Goal: Task Accomplishment & Management: Use online tool/utility

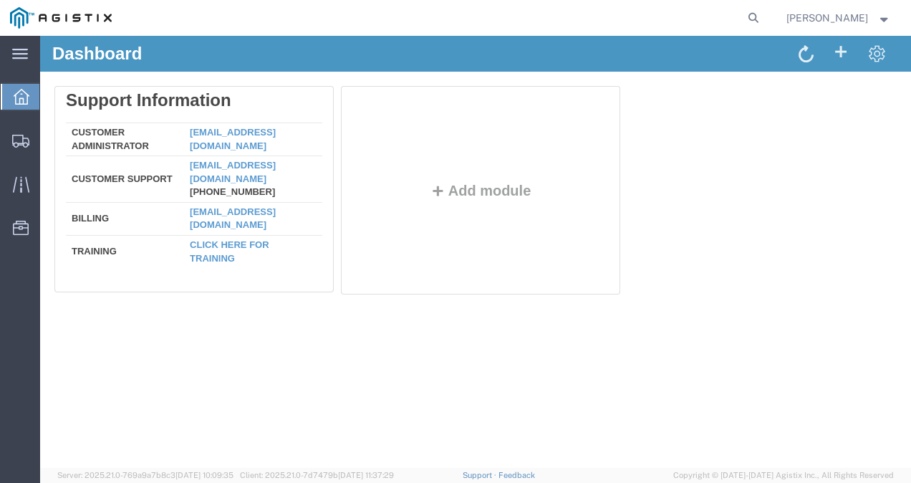
drag, startPoint x: 722, startPoint y: 182, endPoint x: 720, endPoint y: 158, distance: 23.7
click at [722, 177] on div "Delete Support Information Customer Administrator custadmin@agistix.com Custome…" at bounding box center [475, 193] width 842 height 215
click at [758, 15] on icon at bounding box center [753, 18] width 20 height 20
paste input "57081258"
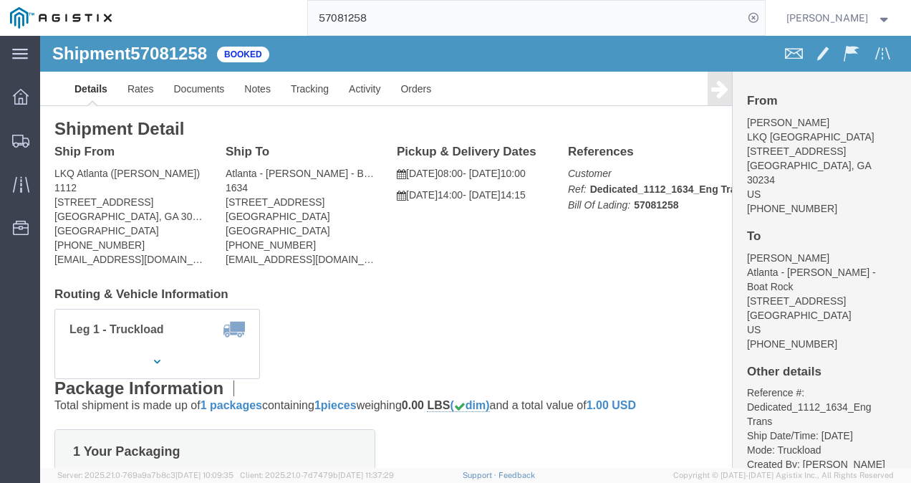
click div "Shipment Detail Ship From LKQ Atlanta (Jason Griffin) 1112 2401 Highway 42 Nort…"
click at [382, 29] on input "57081258" at bounding box center [525, 18] width 435 height 34
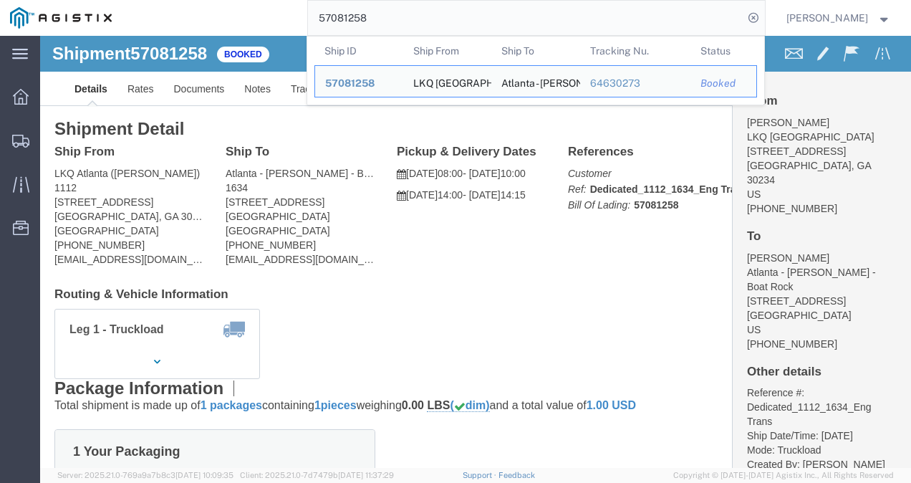
click at [382, 29] on input "57081258" at bounding box center [525, 18] width 435 height 34
paste input "123115"
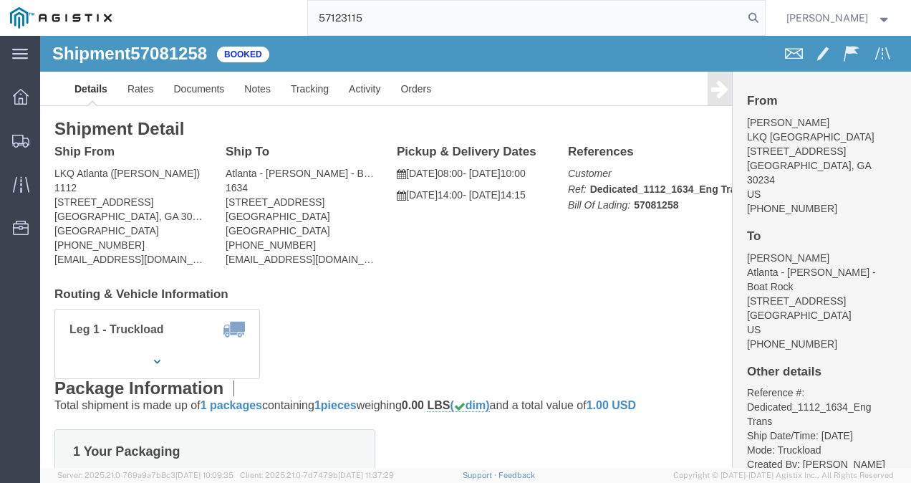
type input "57123115"
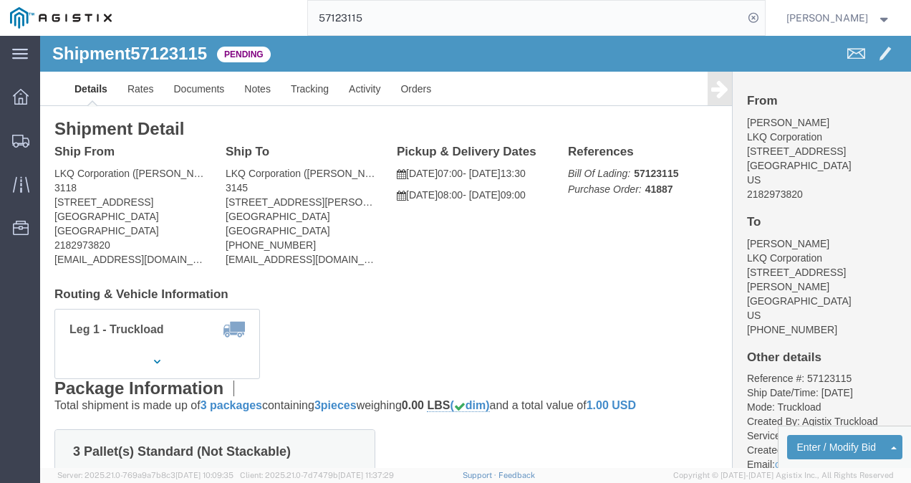
drag, startPoint x: 422, startPoint y: 269, endPoint x: 231, endPoint y: 196, distance: 205.3
click div "Shipment Detail Ship From LKQ Corporation (Mark Tabor) 3118 2110 South10TH Stre…"
click link "Rates"
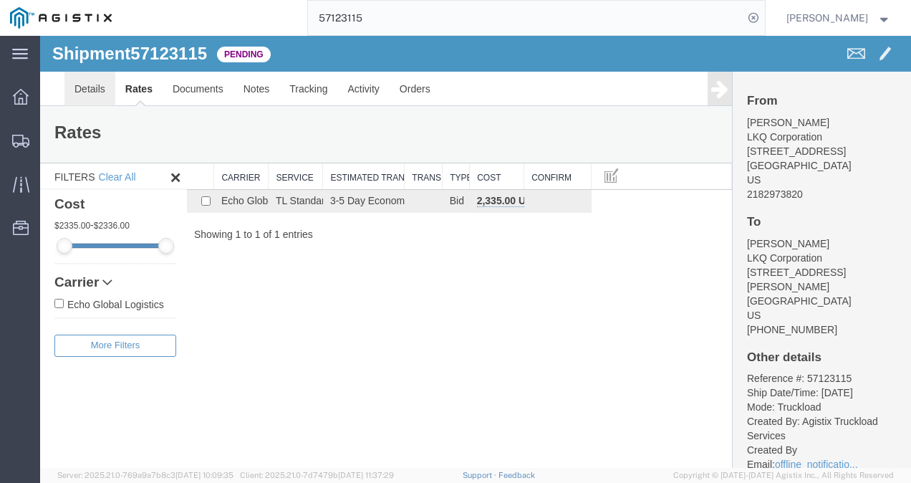
click at [80, 92] on link "Details" at bounding box center [89, 89] width 51 height 34
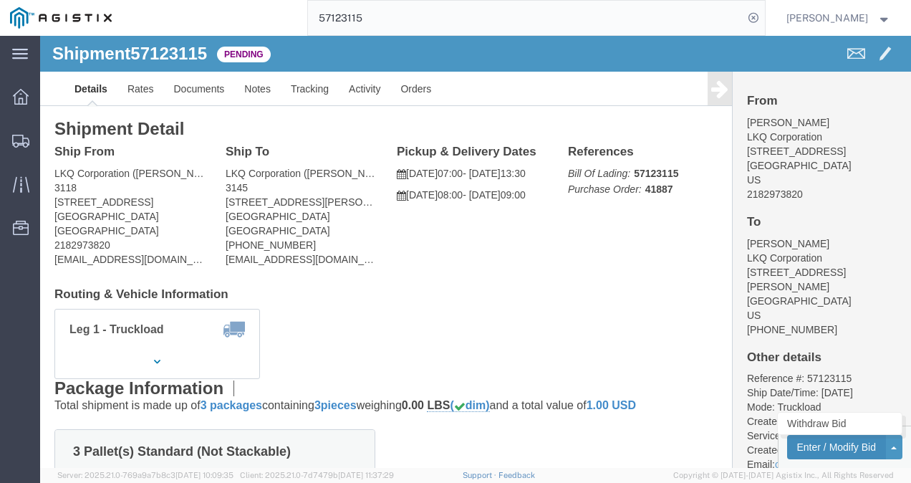
click button "Enter / Modify Bid"
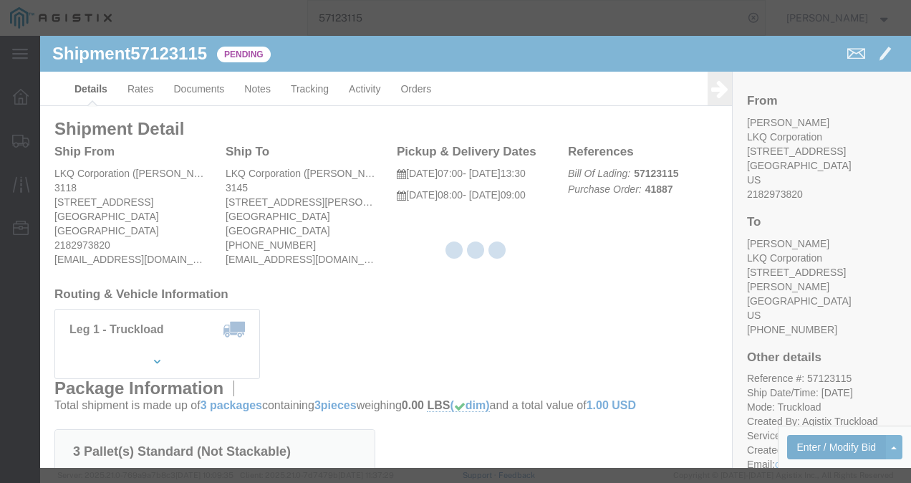
select select "4622"
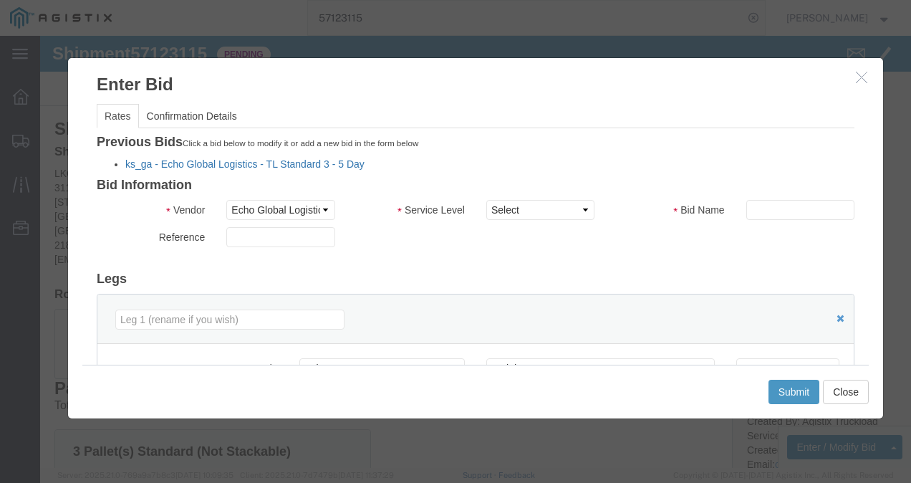
click link "ks_ga - Echo Global Logistics - TL Standard 3 - 5 Day"
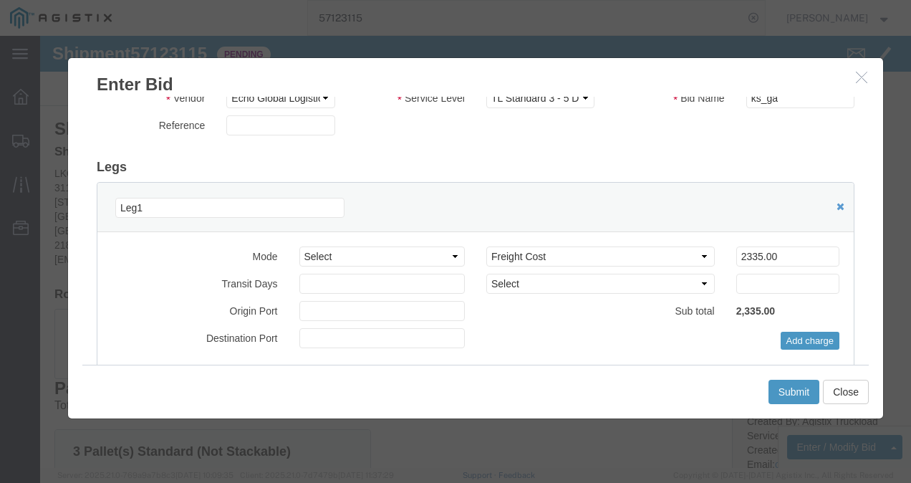
scroll to position [143, 0]
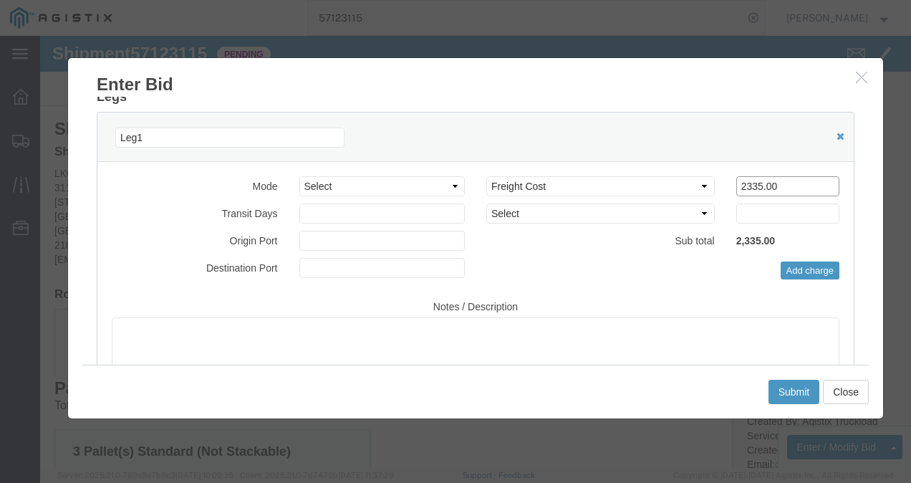
drag, startPoint x: 747, startPoint y: 151, endPoint x: 521, endPoint y: 143, distance: 226.4
click div "Select 2 Day Service 3 Axle Winch Truck 3 to 5 Day Service 96L Domestic Flat Ra…"
type input "1400"
click button "Submit"
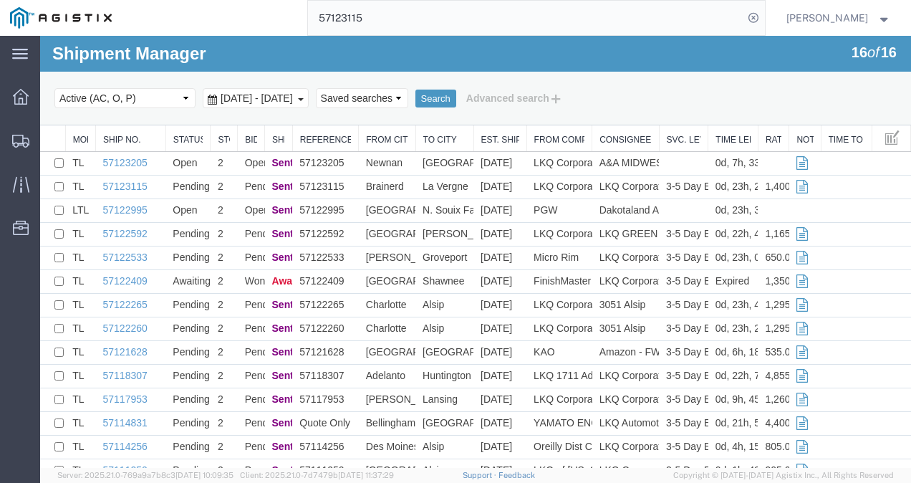
click at [483, 11] on input "57123115" at bounding box center [525, 18] width 435 height 34
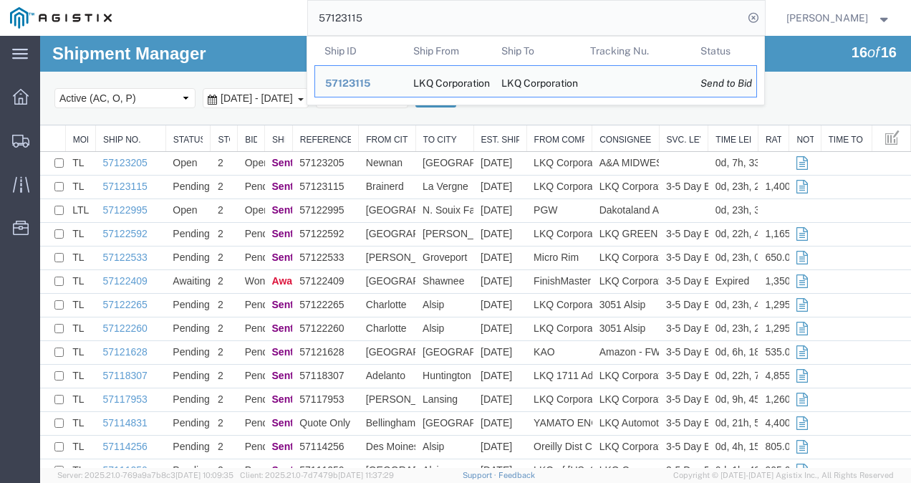
click at [483, 11] on input "57123115" at bounding box center [525, 18] width 435 height 34
paste input "09761"
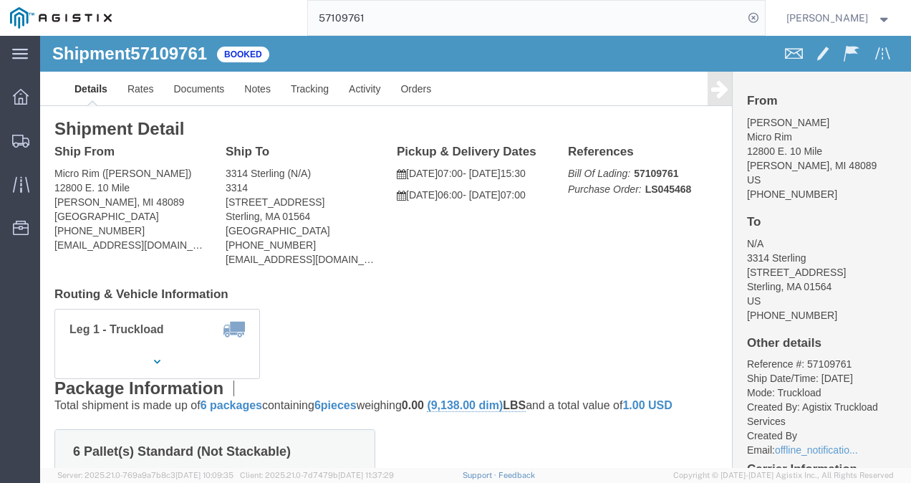
click div "Ship From Micro Rim (Jim) 12800 E. 10 Mile Warren, MI 48089 United States 810-9…"
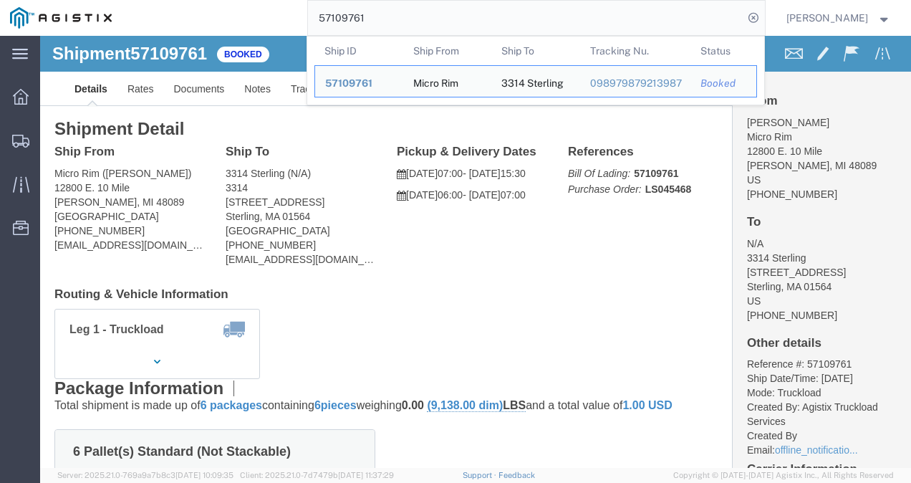
click at [501, 19] on input "57109761" at bounding box center [525, 18] width 435 height 34
click at [500, 17] on input "57109761" at bounding box center [525, 18] width 435 height 34
click at [499, 17] on input "57109761" at bounding box center [525, 18] width 435 height 34
paste input "870"
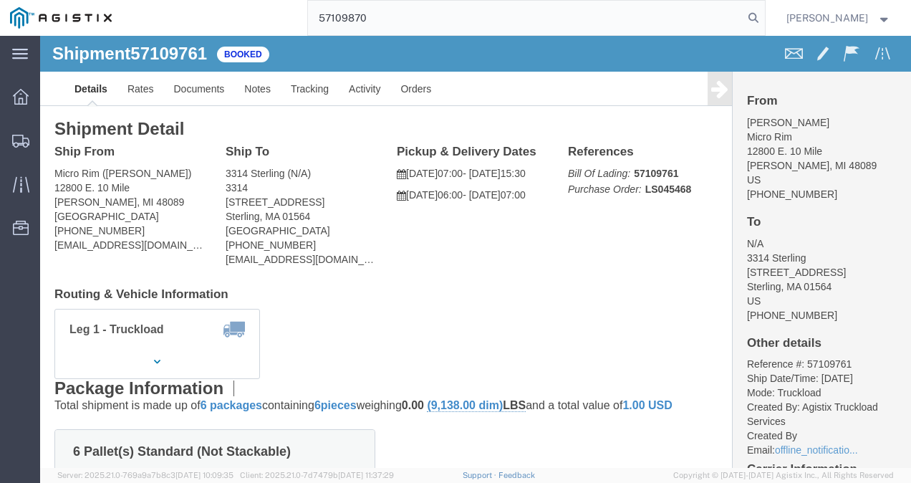
type input "57109870"
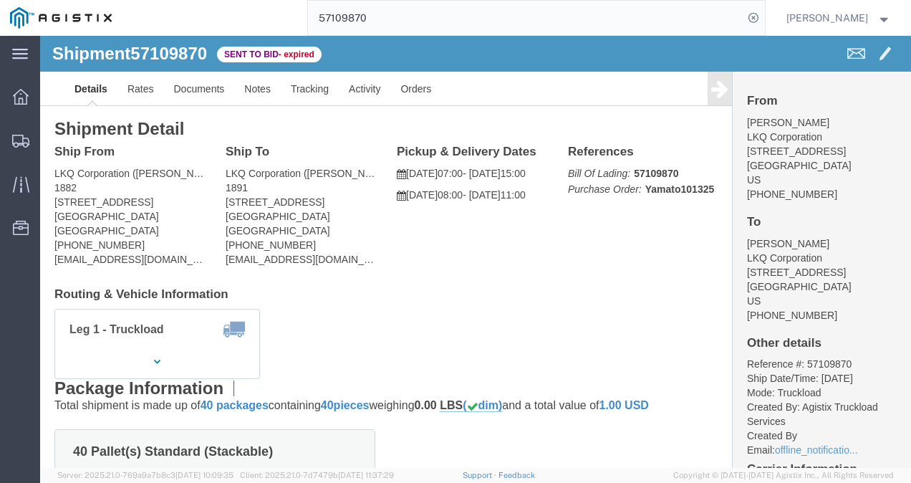
click div "Shipment Detail Ship From LKQ Corporation (Fanny Lopez) 1882 1102 W Carrier Pkw…"
click link "Rates"
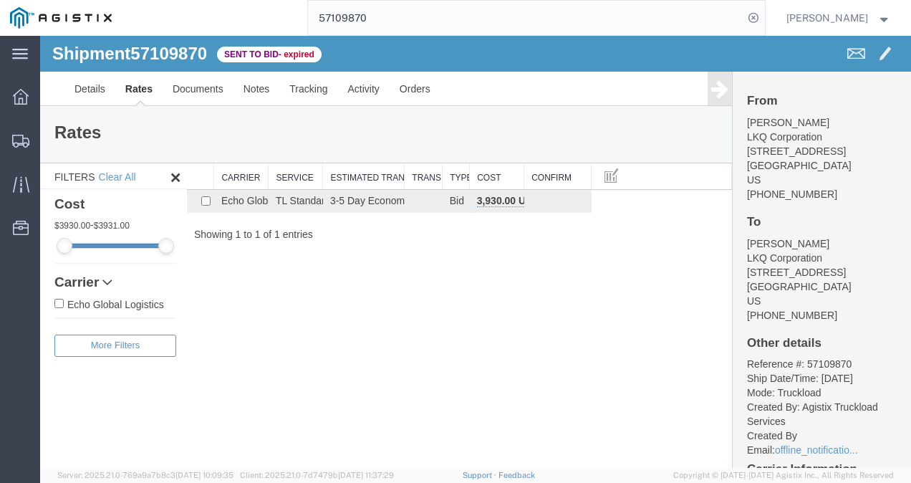
drag, startPoint x: 480, startPoint y: 308, endPoint x: 198, endPoint y: 169, distance: 315.1
click at [465, 303] on div "Shipment 57109870 1 of 1 Sent to Bid - expired Details Rates Documents Notes Tr…" at bounding box center [475, 252] width 871 height 432
click at [95, 89] on link "Details" at bounding box center [89, 89] width 51 height 34
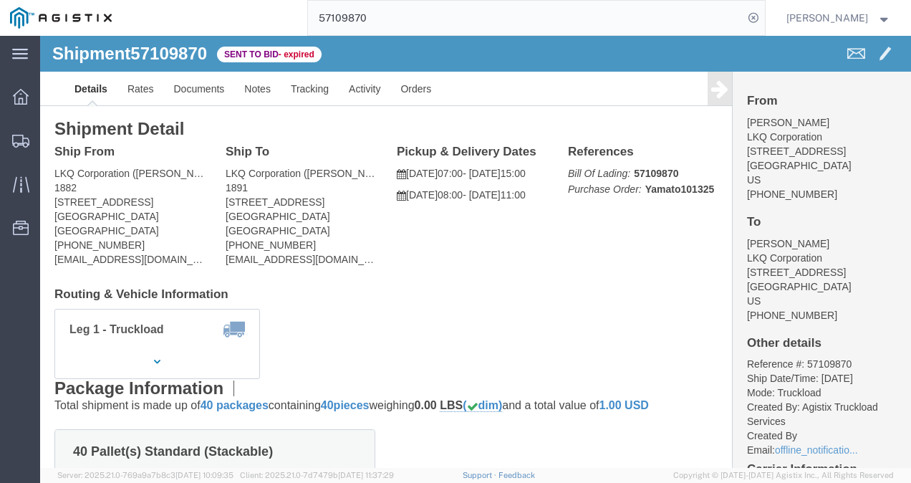
click h4 "Routing & Vehicle Information"
click div "Shipment Detail Ship From LKQ Corporation (Fanny Lopez) 1882 1102 W Carrier Pkw…"
drag, startPoint x: 405, startPoint y: 247, endPoint x: 503, endPoint y: 345, distance: 138.7
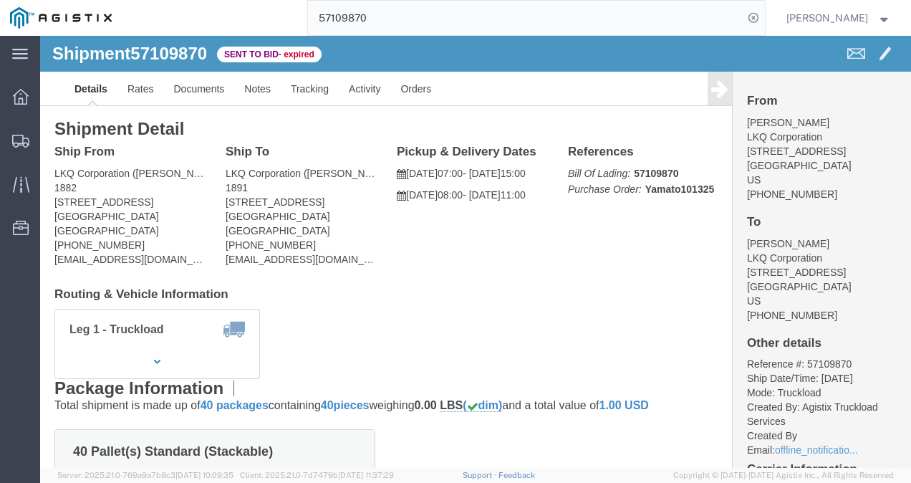
click div "Shipment Detail Ship From LKQ Corporation (Fanny Lopez) 1882 1102 W Carrier Pkw…"
drag, startPoint x: 483, startPoint y: 294, endPoint x: 493, endPoint y: 292, distance: 10.3
click div "Leg 1 - Truckload Vehicle 1: Standard Dry Van (53 Feet) Number of trucks: 1"
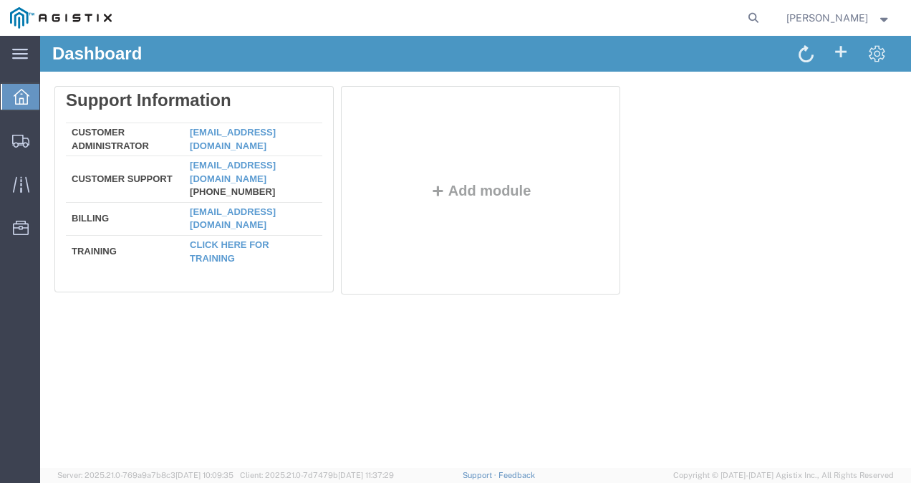
click at [387, 354] on div "Dashboard Delete Support Information Customer Administrator [EMAIL_ADDRESS][DOM…" at bounding box center [475, 252] width 871 height 432
click at [763, 22] on icon at bounding box center [753, 18] width 20 height 20
paste input "57123537"
type input "57123537"
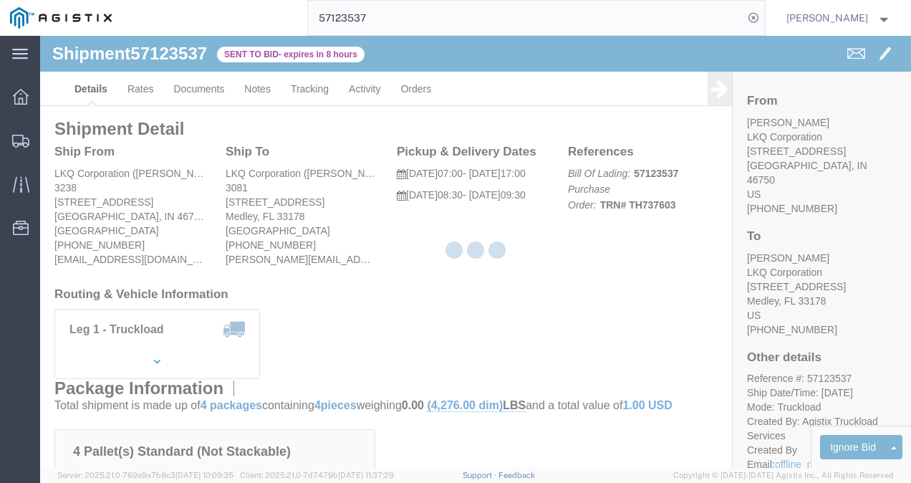
click h4 "Routing & Vehicle Information"
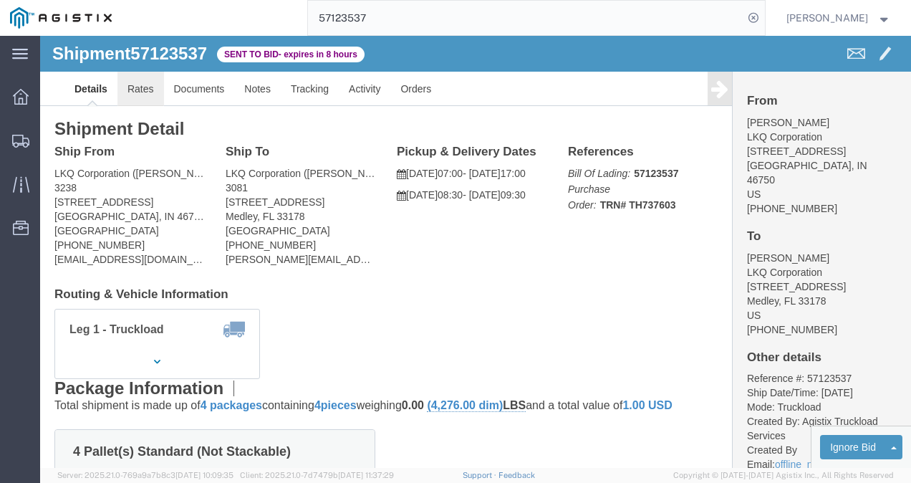
click link "Rates"
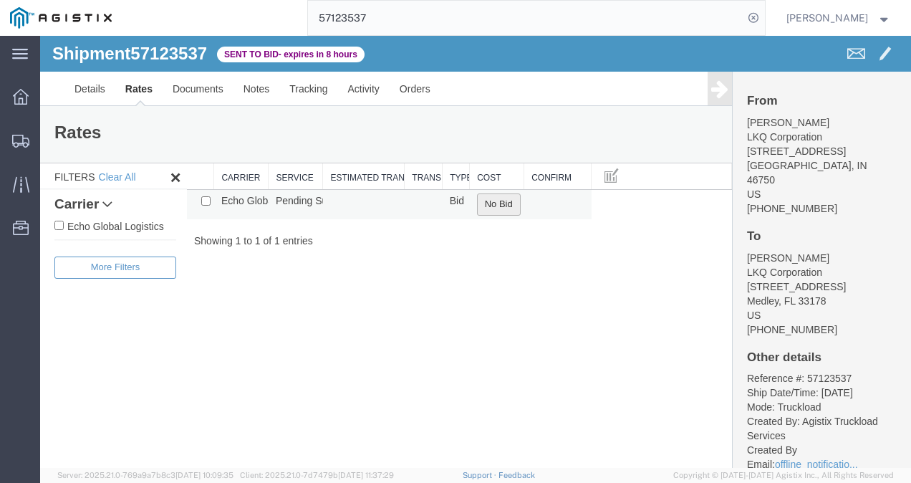
click at [507, 203] on button "No Bid" at bounding box center [499, 204] width 44 height 22
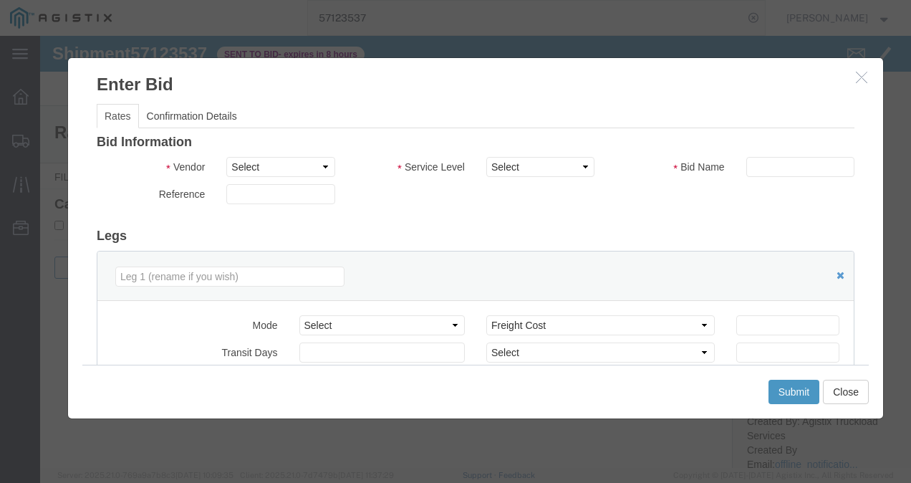
drag, startPoint x: 280, startPoint y: 182, endPoint x: 281, endPoint y: 173, distance: 9.3
click at [280, 180] on div "Vendor Select Echo Global Logistics" at bounding box center [216, 170] width 260 height 27
click at [281, 170] on select "Select Echo Global Logistics" at bounding box center [280, 167] width 108 height 20
select select "4622"
click at [226, 157] on select "Select Echo Global Logistics" at bounding box center [280, 167] width 108 height 20
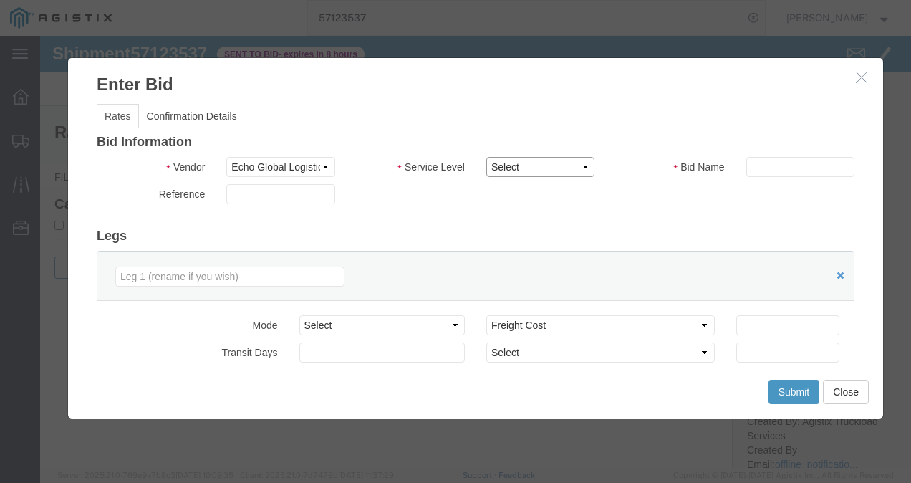
click at [534, 159] on select "Select Guaranteed Next Day LTL Standard 3-5 Day Rail TL Standard 3 - 5 Day" at bounding box center [540, 167] width 108 height 20
click at [486, 157] on select "Select Guaranteed Next Day LTL Standard 3-5 Day Rail TL Standard 3 - 5 Day" at bounding box center [540, 167] width 108 height 20
drag, startPoint x: 524, startPoint y: 165, endPoint x: 524, endPoint y: 178, distance: 12.2
click at [524, 168] on select "Select Guaranteed Next Day LTL Standard 3-5 Day Rail TL Standard 3 - 5 Day" at bounding box center [540, 167] width 108 height 20
select select "13989"
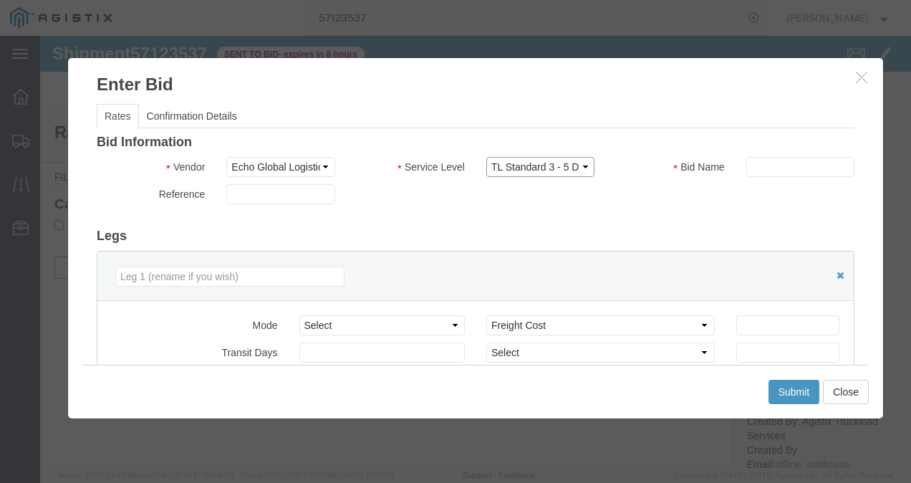
click at [486, 157] on select "Select Guaranteed Next Day LTL Standard 3-5 Day Rail TL Standard 3 - 5 Day" at bounding box center [540, 167] width 108 height 20
drag, startPoint x: 610, startPoint y: 236, endPoint x: 696, endPoint y: 188, distance: 98.8
click at [619, 236] on h3 "Legs" at bounding box center [476, 236] width 758 height 14
click at [760, 161] on input "text" at bounding box center [800, 167] width 108 height 20
type input "128372873"
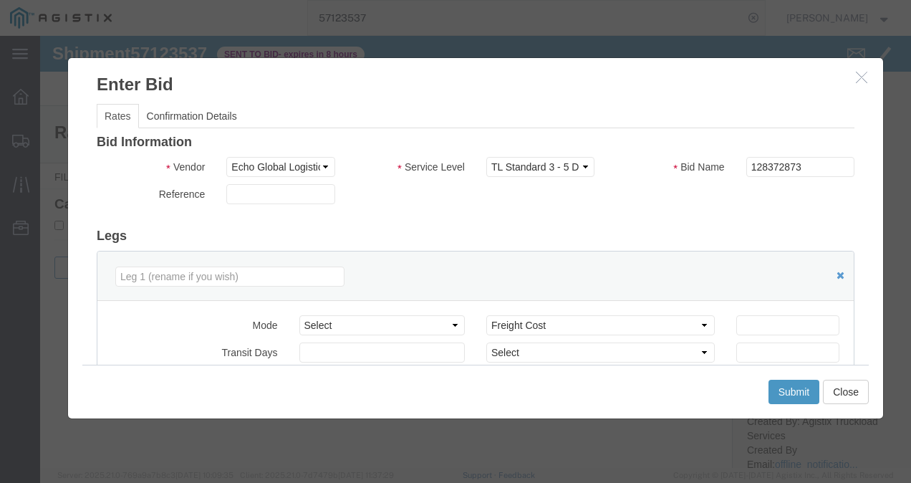
drag, startPoint x: 690, startPoint y: 205, endPoint x: 707, endPoint y: 237, distance: 36.5
click at [690, 205] on div "Reference" at bounding box center [475, 197] width 779 height 27
click at [759, 321] on input "number" at bounding box center [787, 325] width 103 height 20
type input "1650"
click at [790, 383] on button "Submit" at bounding box center [794, 391] width 52 height 24
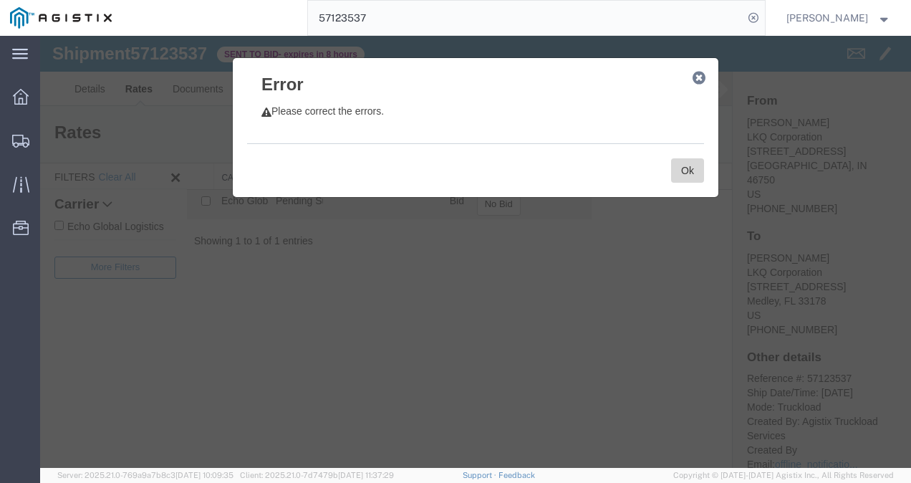
click at [702, 170] on button "Ok" at bounding box center [687, 170] width 33 height 24
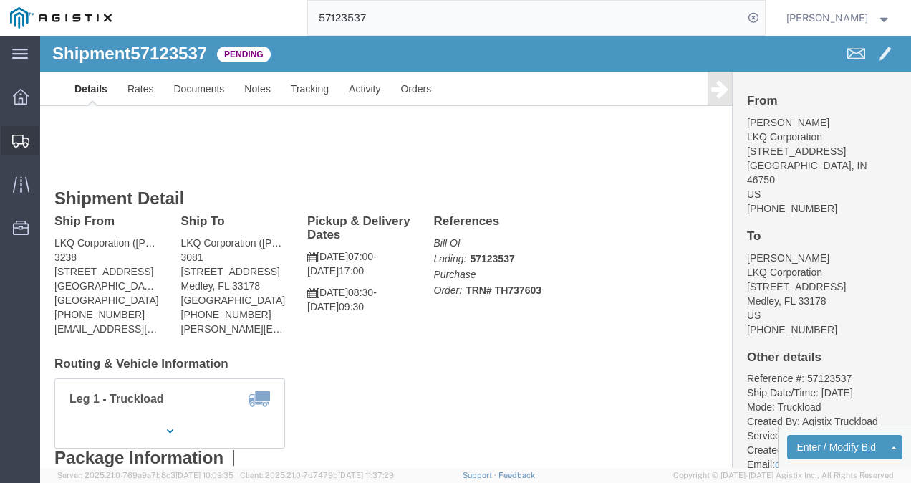
click at [49, 135] on span "Shipments" at bounding box center [44, 140] width 10 height 29
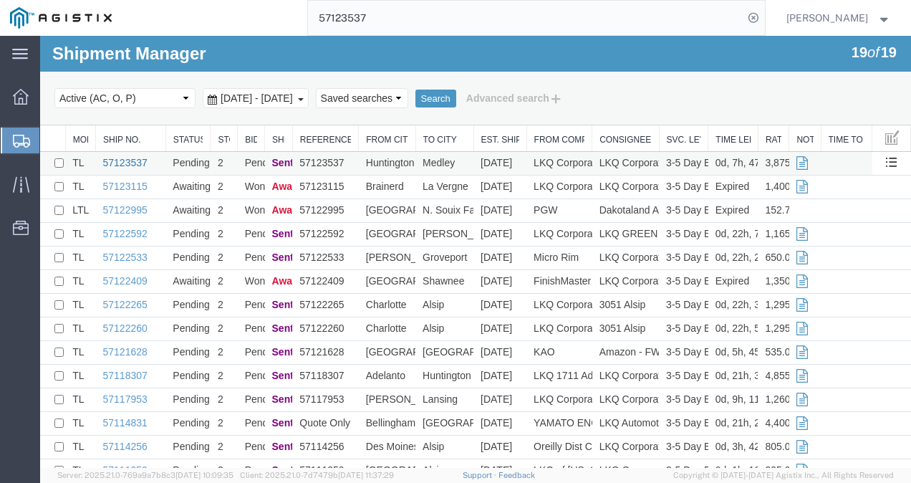
click at [110, 160] on link "57123537" at bounding box center [125, 162] width 44 height 11
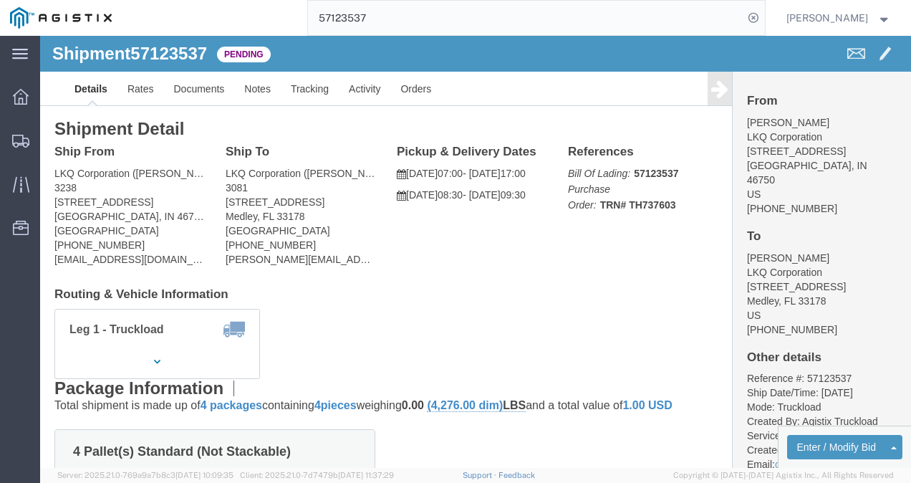
drag, startPoint x: 382, startPoint y: 280, endPoint x: 182, endPoint y: 195, distance: 217.8
click div "Leg 1 - Truckload Vehicle 1: Standard Dry Van (53 Feet) Number of trucks: 1"
click link "Rates"
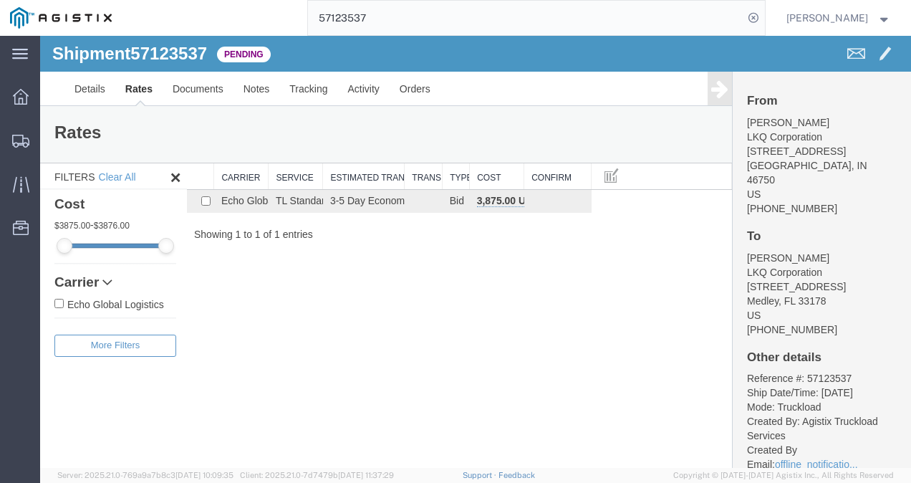
drag, startPoint x: 384, startPoint y: 261, endPoint x: 377, endPoint y: 256, distance: 9.3
click at [380, 261] on div "Shipment 57123537 1 of 1 Pending Details Rates Documents Notes Tracking Activit…" at bounding box center [475, 252] width 871 height 432
click at [67, 89] on link "Details" at bounding box center [89, 89] width 51 height 34
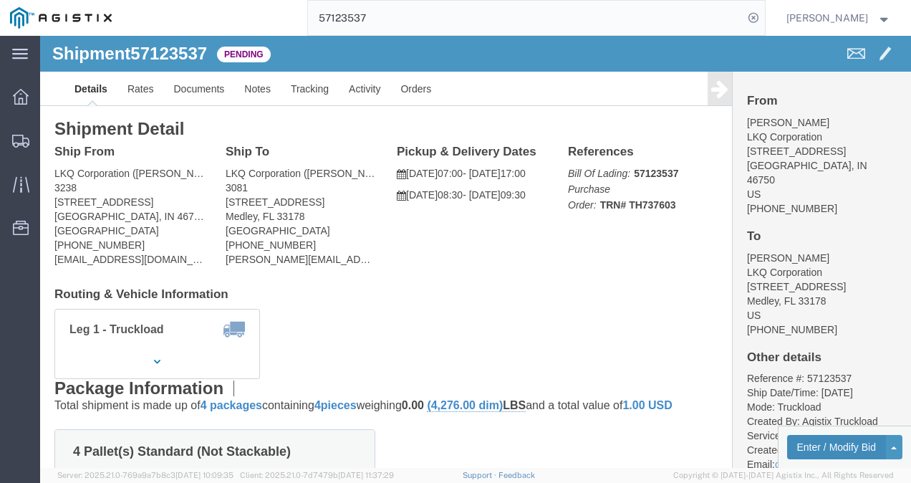
click button "Enter / Modify Bid"
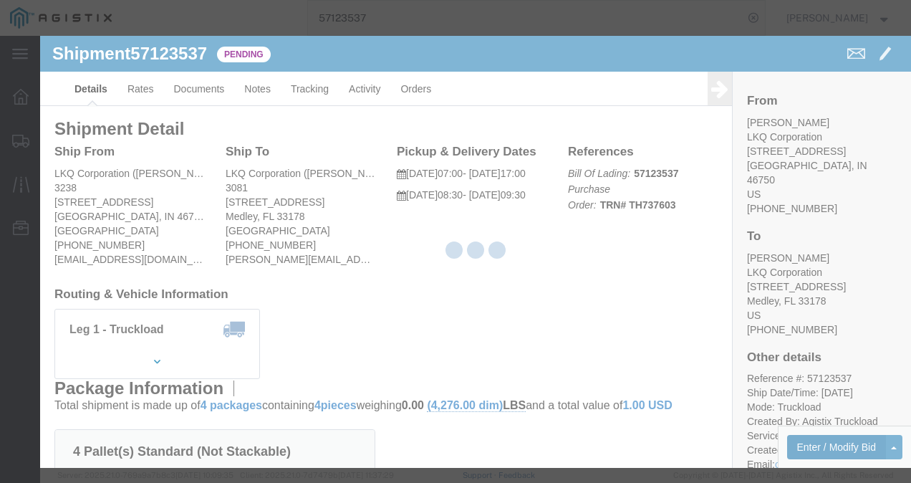
select select "4622"
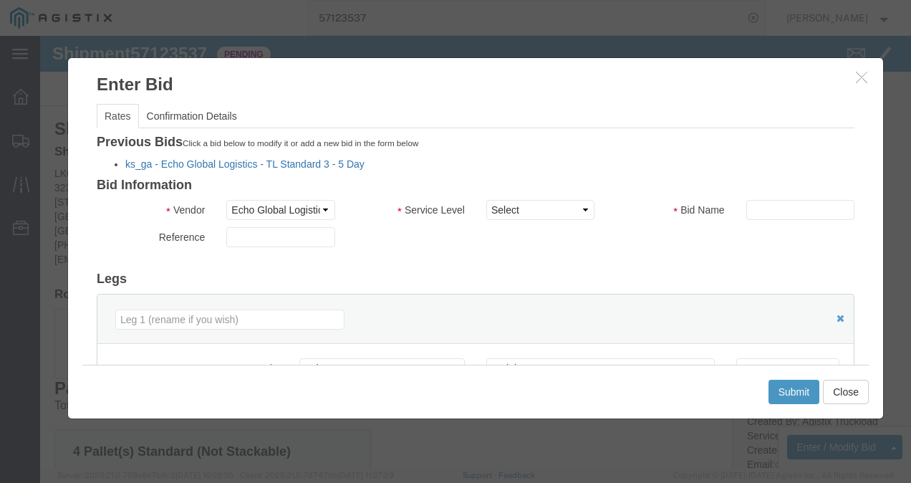
click link "ks_ga - Echo Global Logistics - TL Standard 3 - 5 Day"
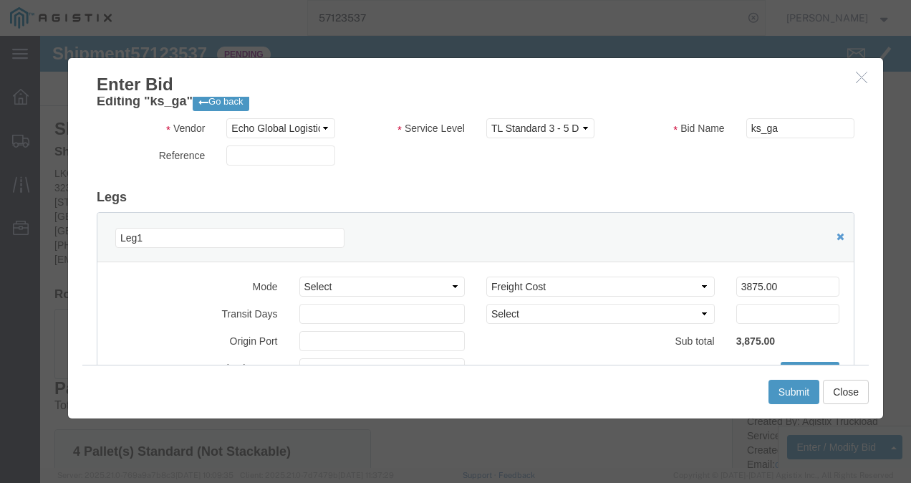
scroll to position [72, 0]
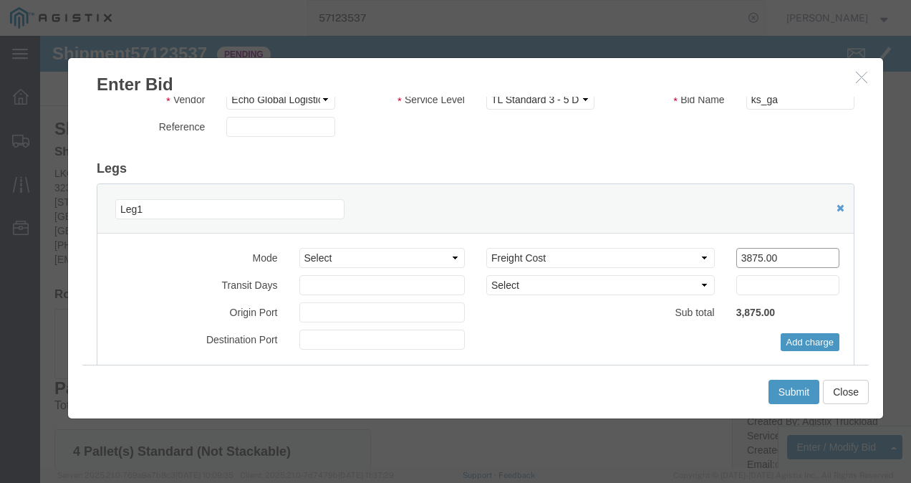
drag, startPoint x: 740, startPoint y: 222, endPoint x: 446, endPoint y: 183, distance: 296.9
click div "Leg1 Mode Select Air Less than Truckload Multi-Leg Ocean Freight Rail Small Par…"
type input "1650"
click button "Submit"
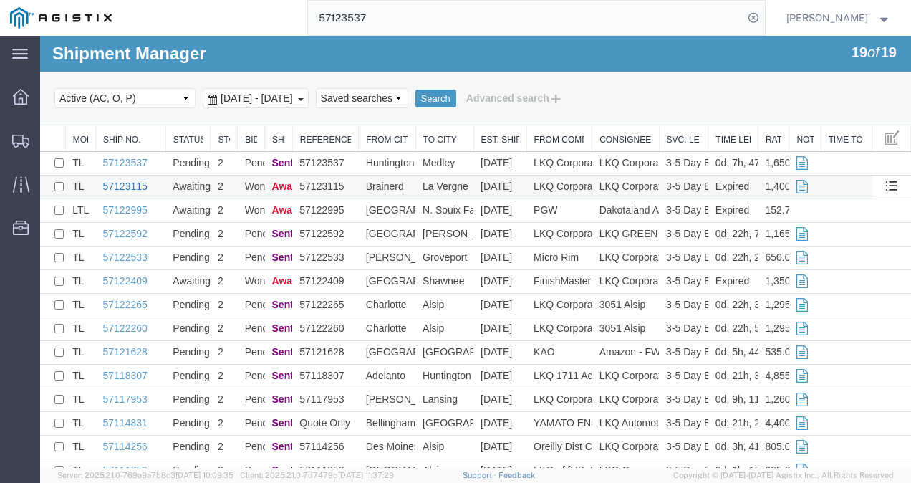
click at [133, 186] on link "57123115" at bounding box center [125, 185] width 44 height 11
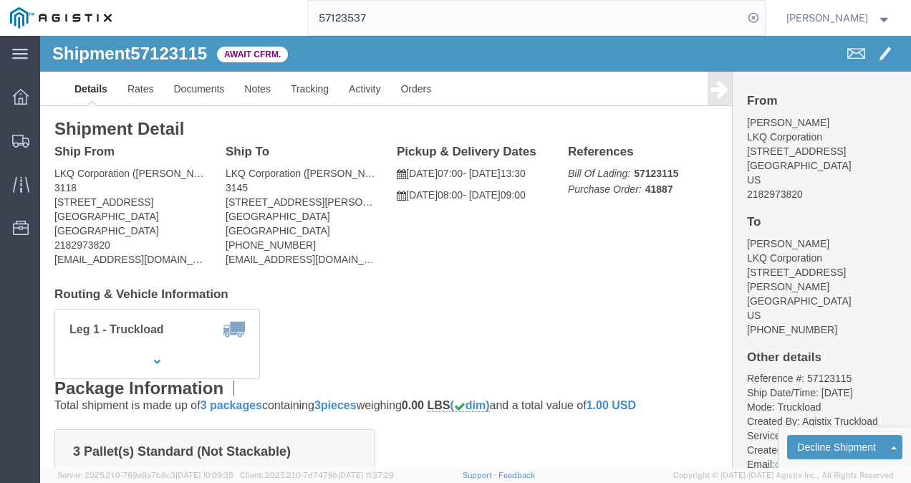
drag, startPoint x: 368, startPoint y: 298, endPoint x: 447, endPoint y: 405, distance: 133.2
click div "Leg 1 - Truckload Vehicle 1: Standard Dry Van (53 Feet) Number of trucks: 1"
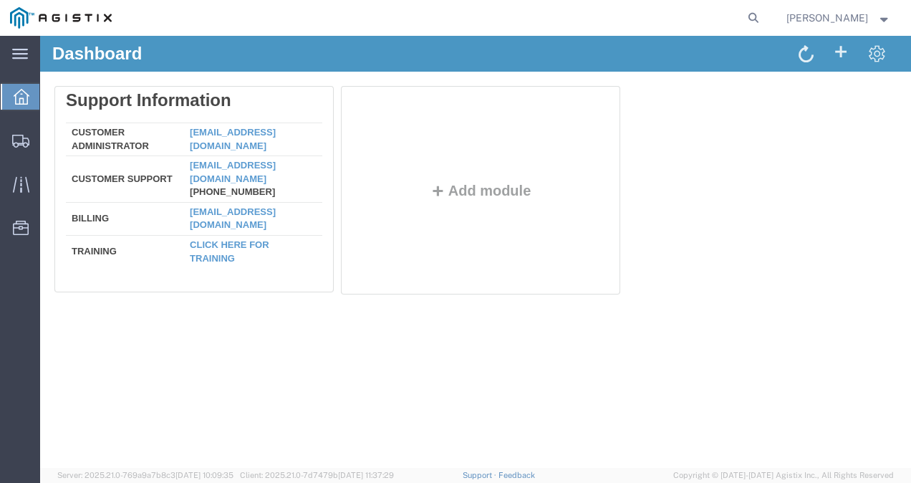
drag, startPoint x: 760, startPoint y: 203, endPoint x: 910, endPoint y: 225, distance: 151.9
click at [770, 213] on div "Delete Support Information Customer Administrator [EMAIL_ADDRESS][DOMAIN_NAME] …" at bounding box center [475, 193] width 842 height 215
drag, startPoint x: 458, startPoint y: 366, endPoint x: 516, endPoint y: 347, distance: 61.1
click at [458, 366] on div "Dashboard Delete Support Information Customer Administrator [EMAIL_ADDRESS][DOM…" at bounding box center [475, 252] width 871 height 432
drag, startPoint x: 686, startPoint y: 210, endPoint x: 631, endPoint y: 203, distance: 54.8
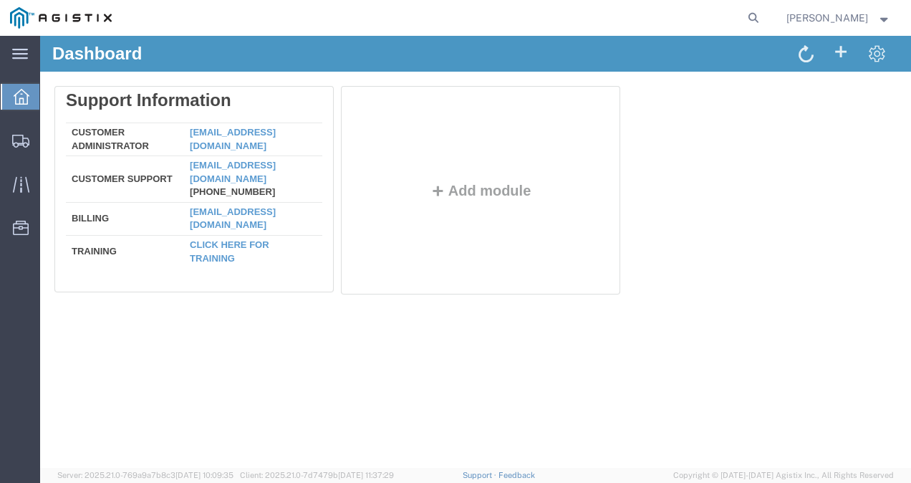
click at [682, 208] on div "Delete Support Information Customer Administrator [EMAIL_ADDRESS][DOMAIN_NAME] …" at bounding box center [475, 193] width 842 height 215
drag, startPoint x: 709, startPoint y: 242, endPoint x: 674, endPoint y: 279, distance: 50.7
click at [703, 255] on div "Delete Support Information Customer Administrator [EMAIL_ADDRESS][DOMAIN_NAME] …" at bounding box center [475, 193] width 842 height 215
